Goal: Check status

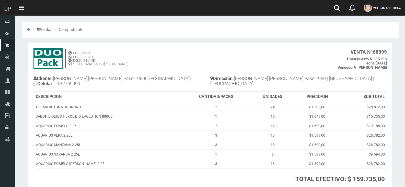
scroll to position [39, 0]
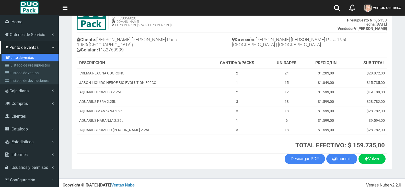
click at [20, 58] on link "Punto de ventas" at bounding box center [30, 58] width 57 height 8
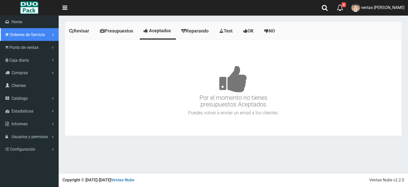
click at [25, 39] on link "Ordenes de Servicio" at bounding box center [29, 34] width 59 height 13
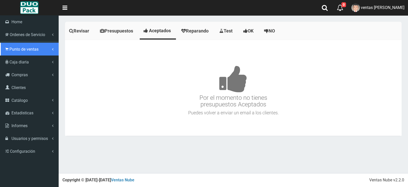
click at [31, 50] on ul "Home Ordenes de Servicio" at bounding box center [29, 86] width 59 height 142
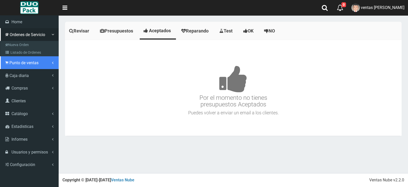
click at [36, 64] on span "Punto de ventas" at bounding box center [23, 62] width 29 height 5
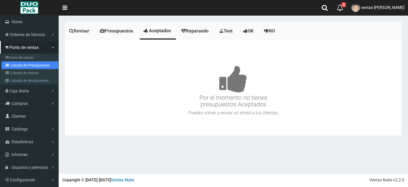
click at [37, 68] on link "Listado de Presupuestos" at bounding box center [30, 65] width 57 height 8
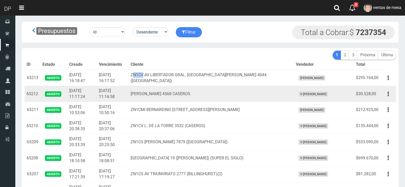
drag, startPoint x: 150, startPoint y: 77, endPoint x: 181, endPoint y: 98, distance: 37.0
click at [177, 93] on td "[PERSON_NAME] 4568 CASEROS" at bounding box center [210, 94] width 165 height 16
click at [180, 95] on td "[PERSON_NAME] 4568 CASEROS" at bounding box center [210, 94] width 165 height 16
click at [181, 98] on td "[PERSON_NAME] 4568 CASEROS" at bounding box center [210, 94] width 165 height 16
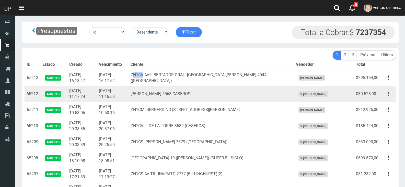
click at [184, 100] on td "[PERSON_NAME] 4568 CASEROS" at bounding box center [210, 94] width 165 height 16
click at [213, 94] on td "[PERSON_NAME] 4568 CASEROS" at bounding box center [210, 94] width 165 height 16
